Goal: Check status: Check status

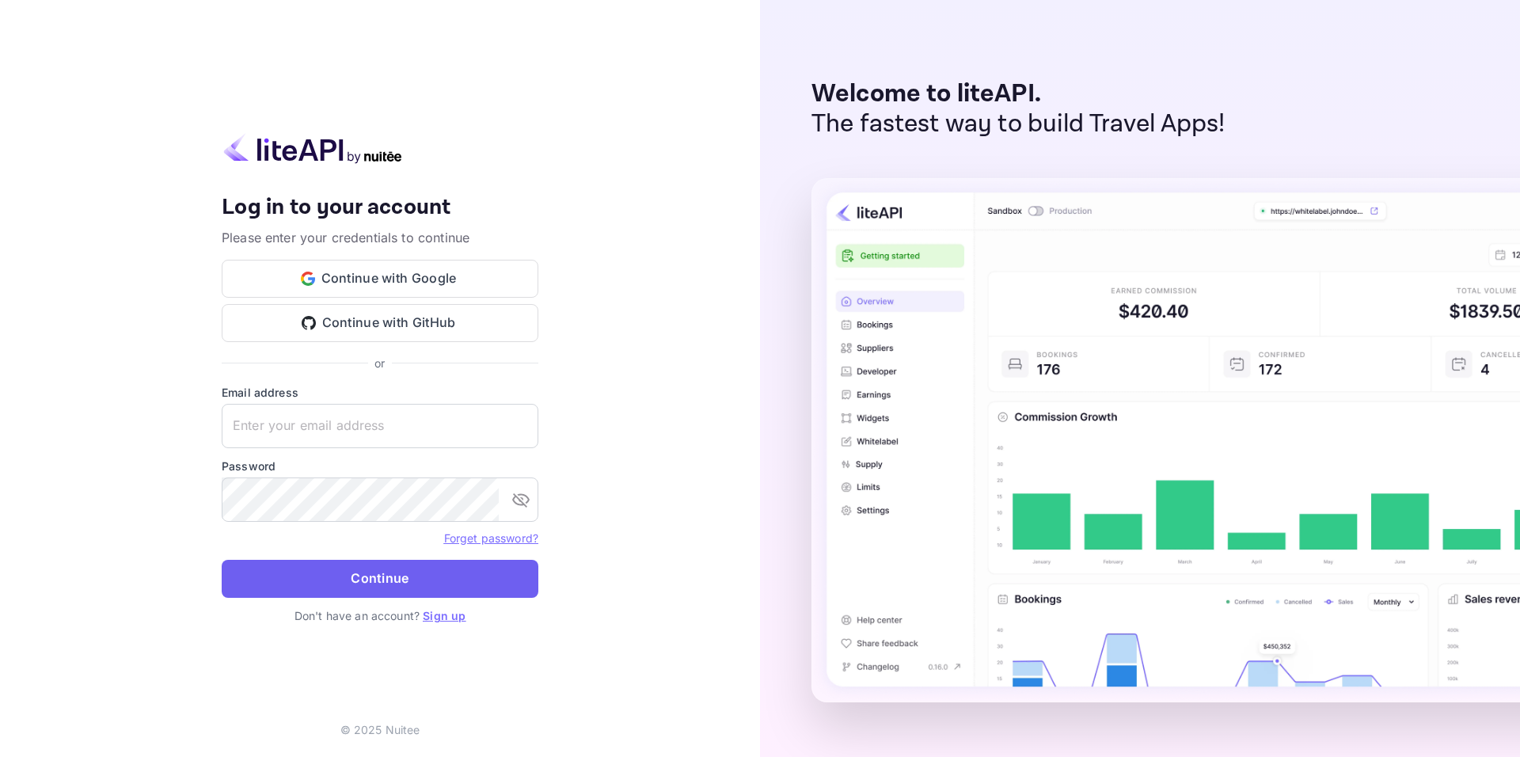
type input "[EMAIL_ADDRESS][DOMAIN_NAME]"
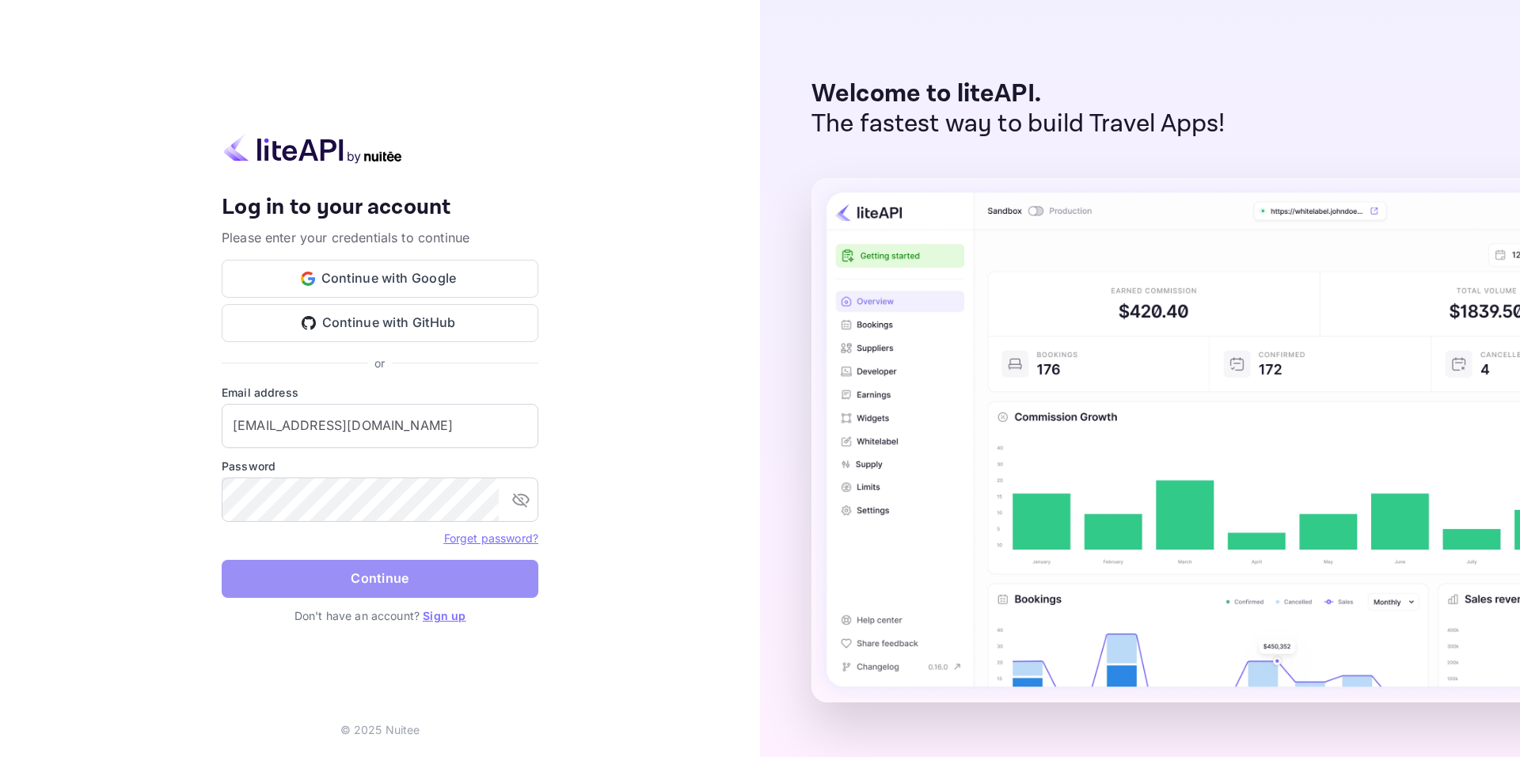
click at [318, 579] on button "Continue" at bounding box center [380, 579] width 317 height 38
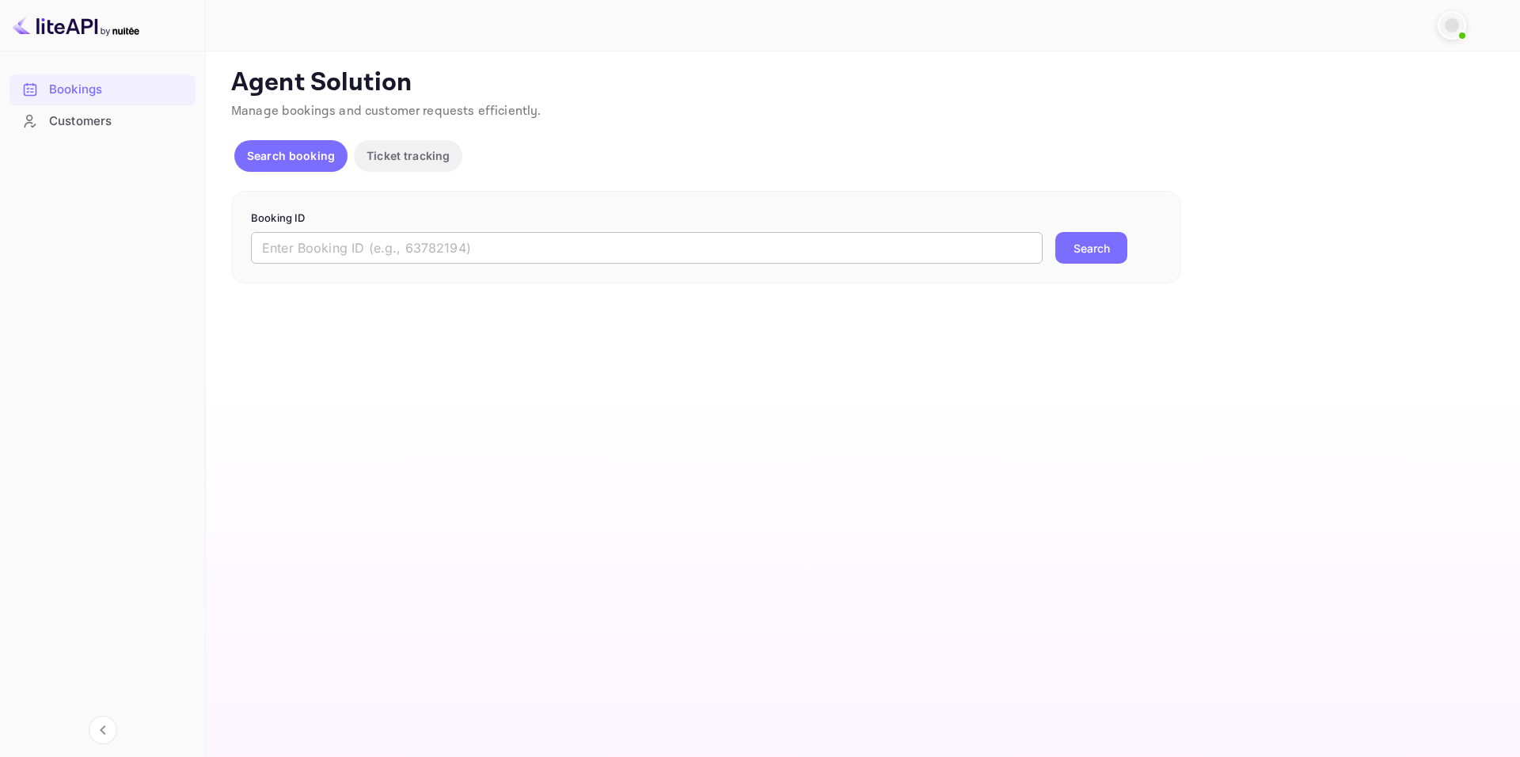
click at [427, 256] on input "text" at bounding box center [646, 248] width 791 height 32
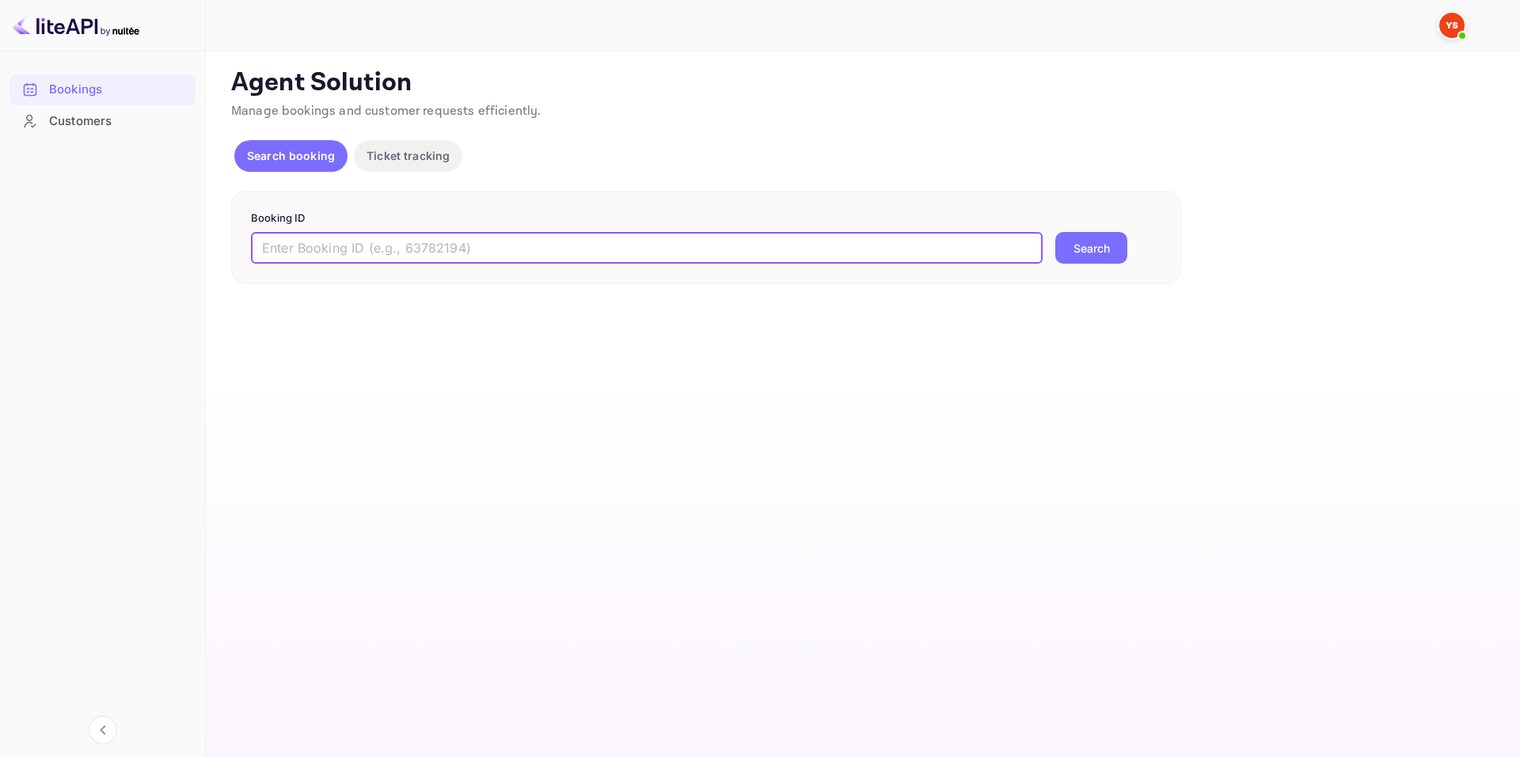
paste input "9558201"
type input "9558201"
click at [1075, 268] on div "Booking ID 9558201 ​ Search" at bounding box center [706, 237] width 950 height 93
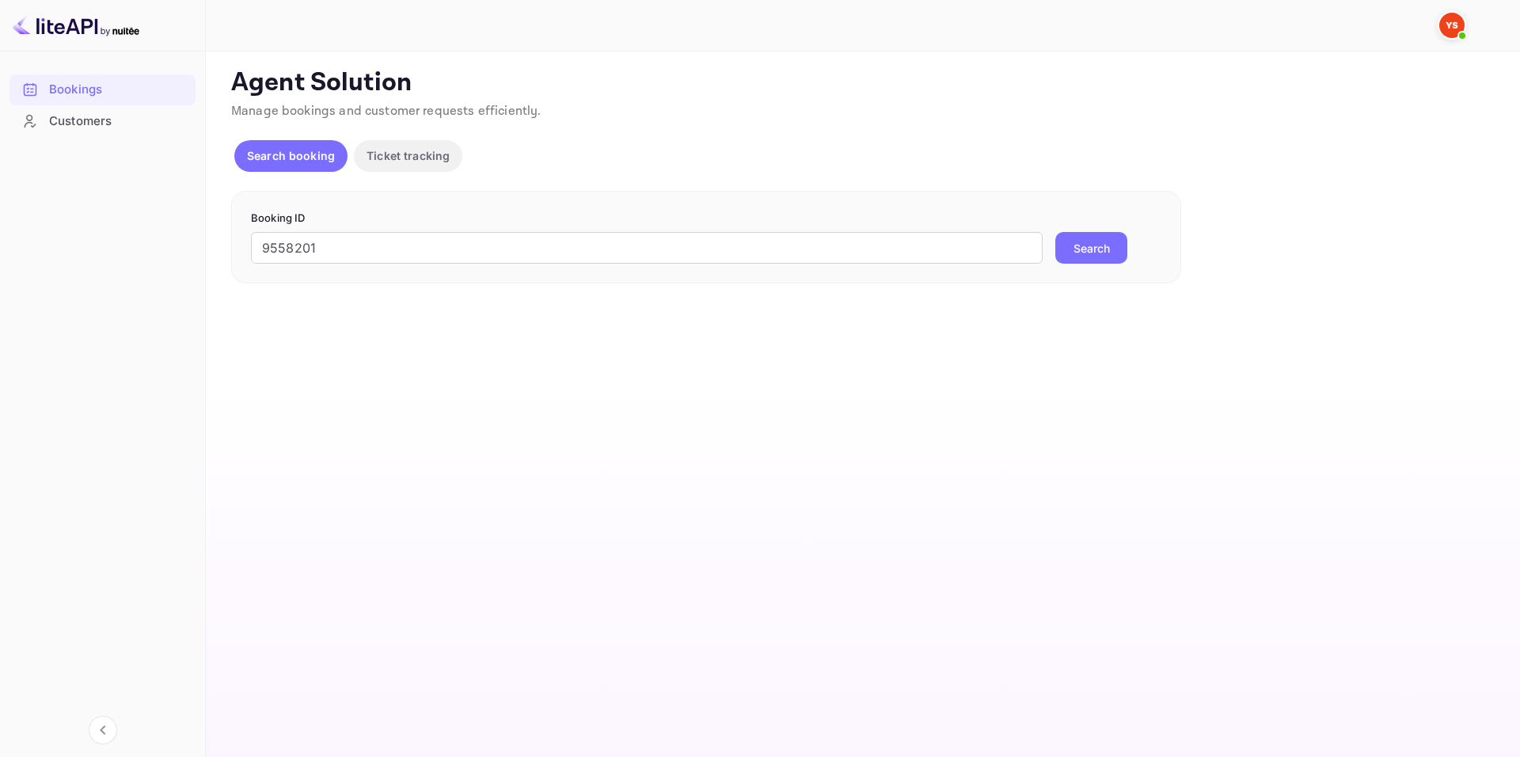
click at [1098, 244] on button "Search" at bounding box center [1091, 248] width 72 height 32
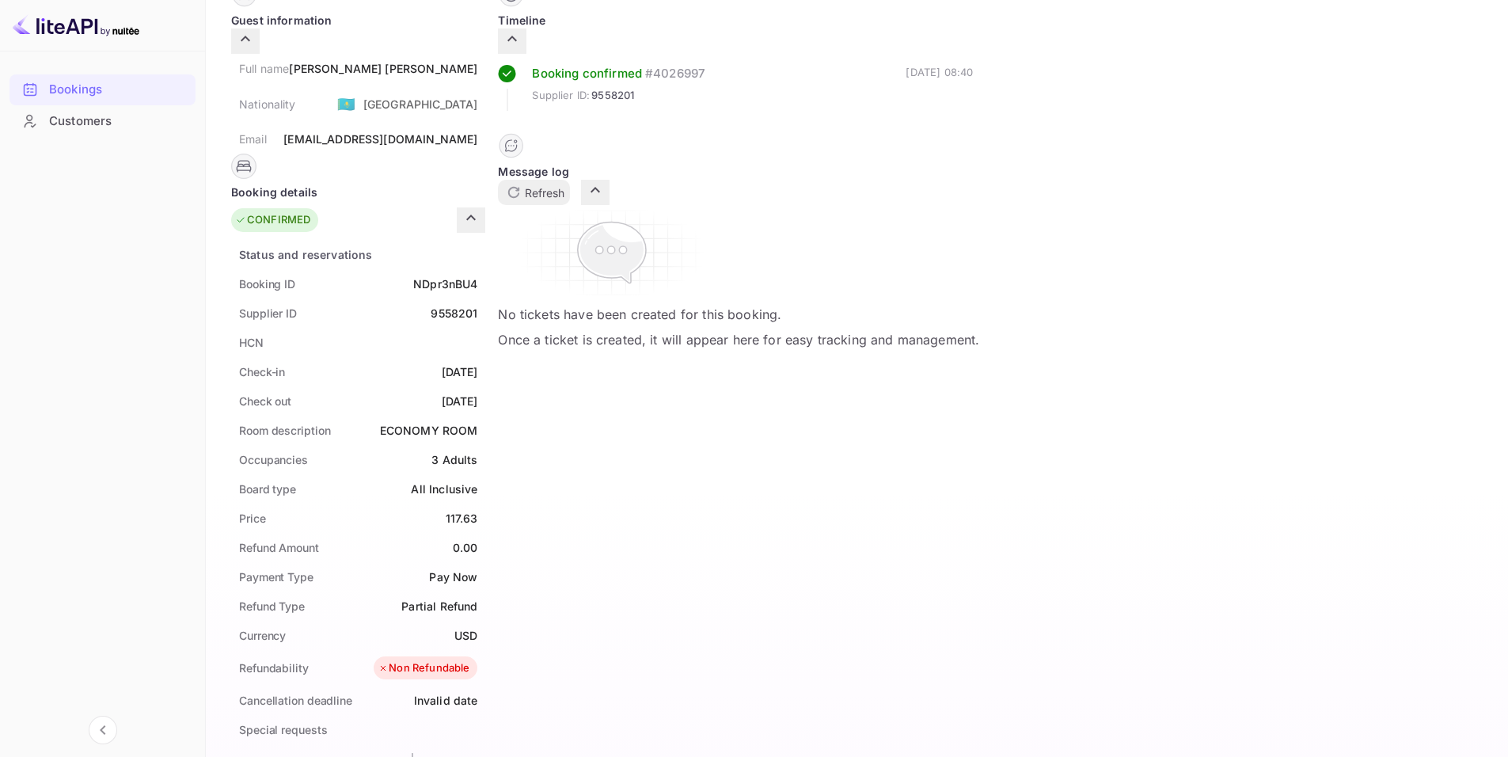
scroll to position [202, 0]
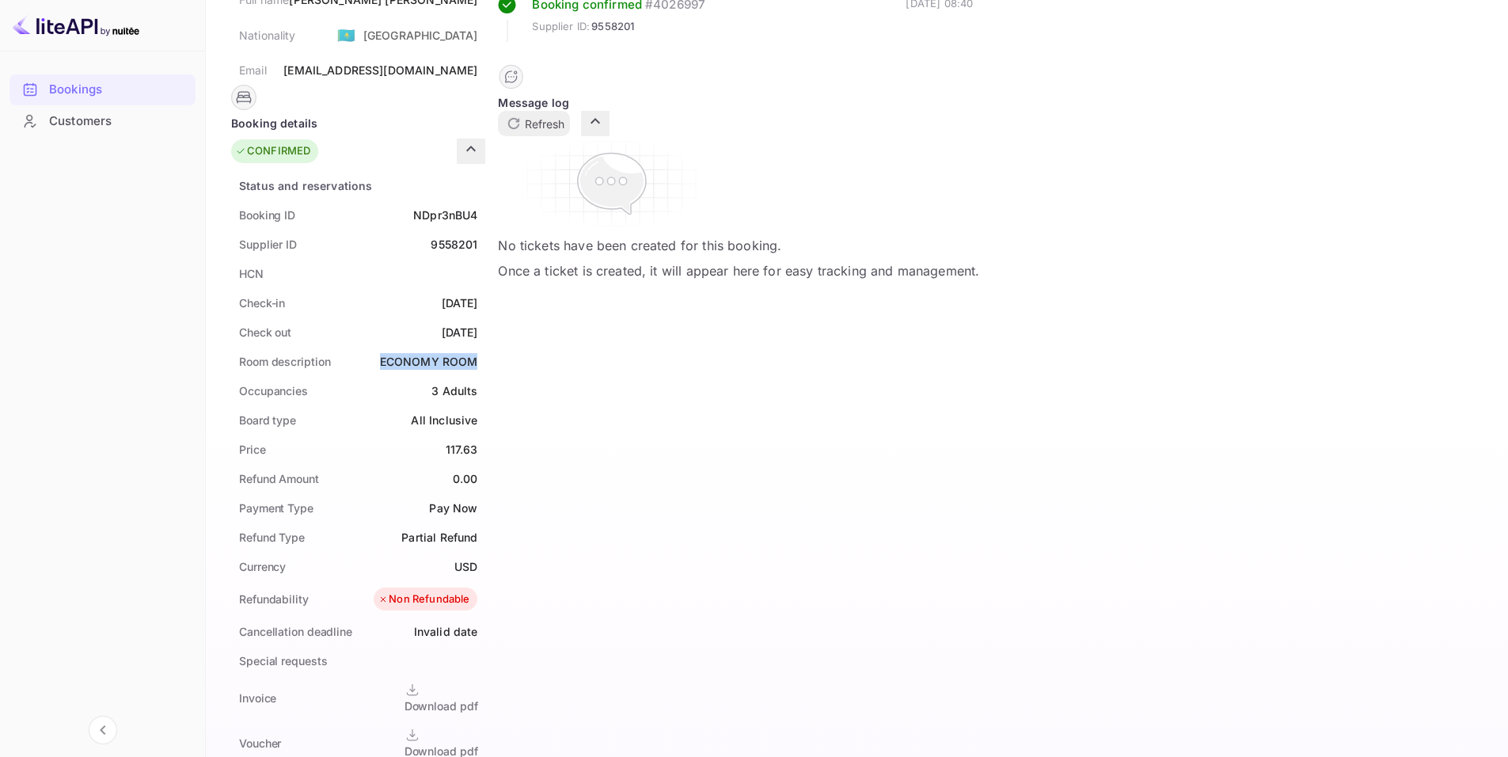
drag, startPoint x: 739, startPoint y: 343, endPoint x: 835, endPoint y: 332, distance: 96.3
click at [485, 347] on div "Room description ECONOMY ROOM" at bounding box center [358, 361] width 254 height 29
copy div "ECONOMY ROOM"
